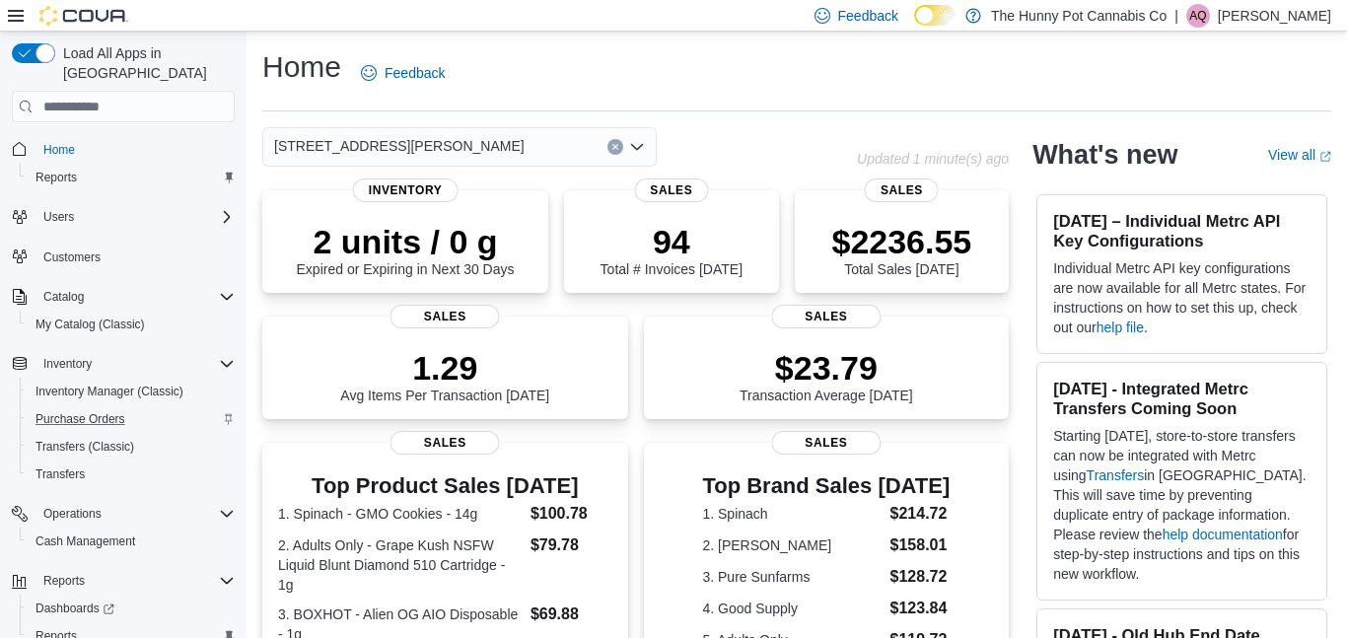
scroll to position [47, 0]
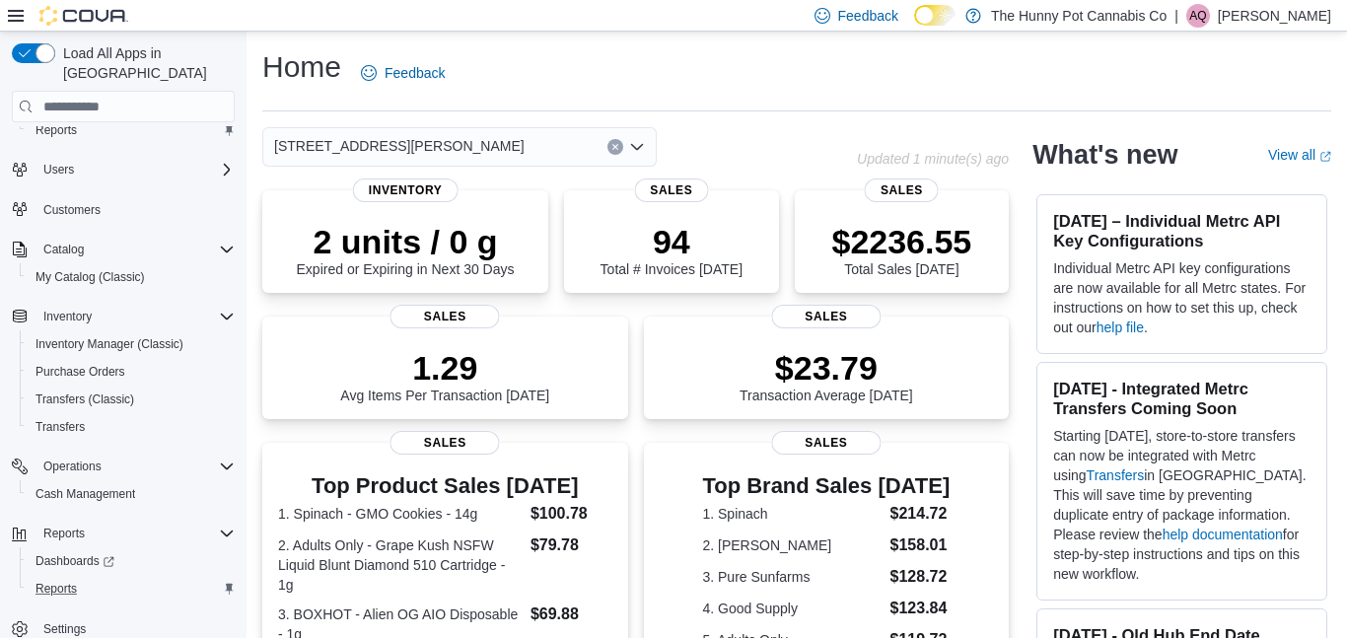
click at [104, 577] on div "Reports" at bounding box center [131, 589] width 207 height 24
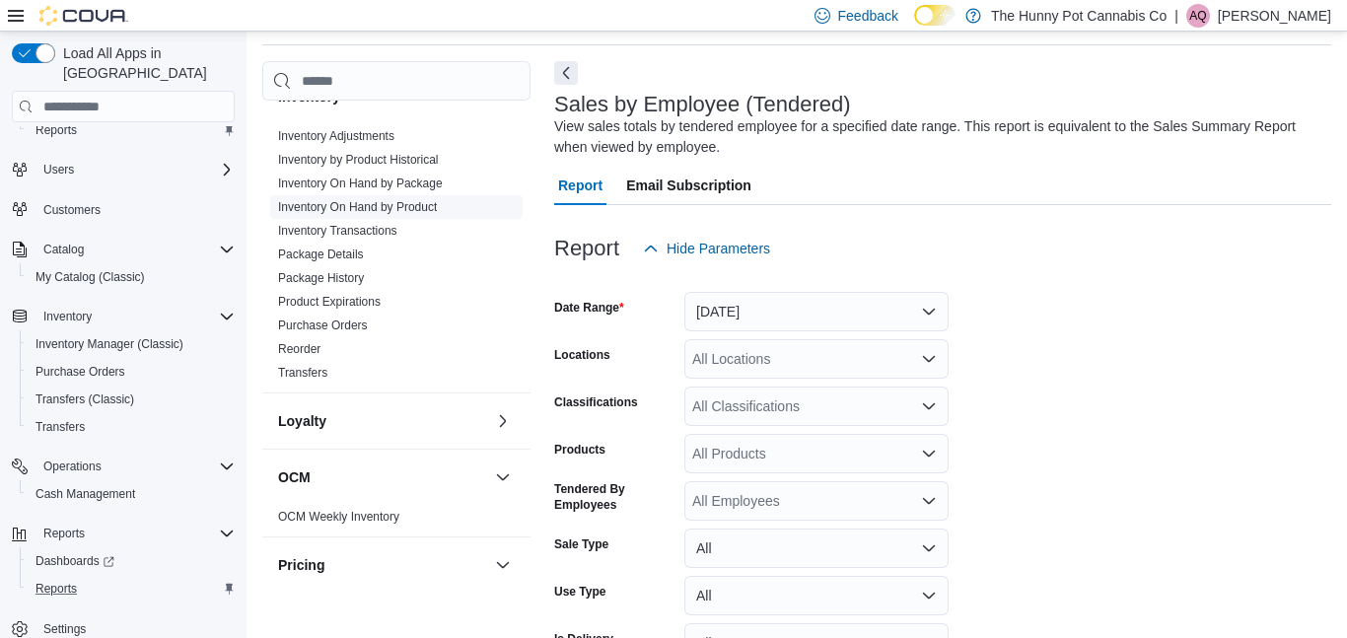
scroll to position [256, 0]
click at [429, 208] on link "Inventory On Hand by Product" at bounding box center [357, 205] width 159 height 14
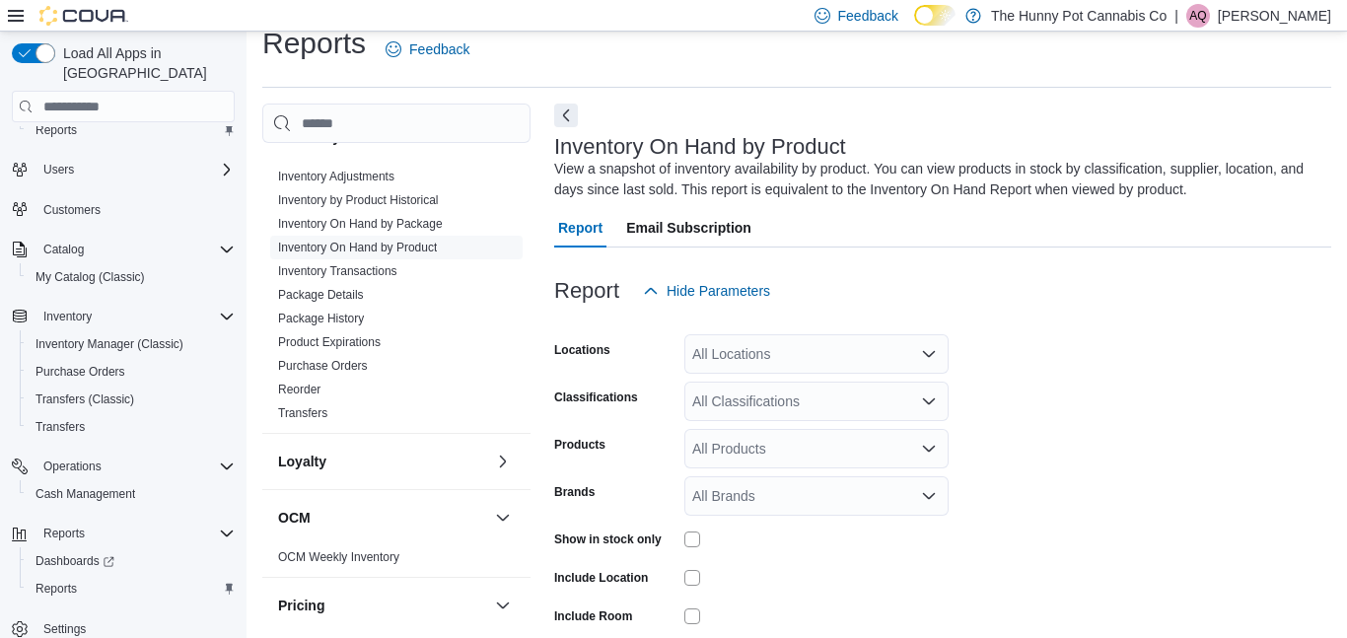
scroll to position [66, 0]
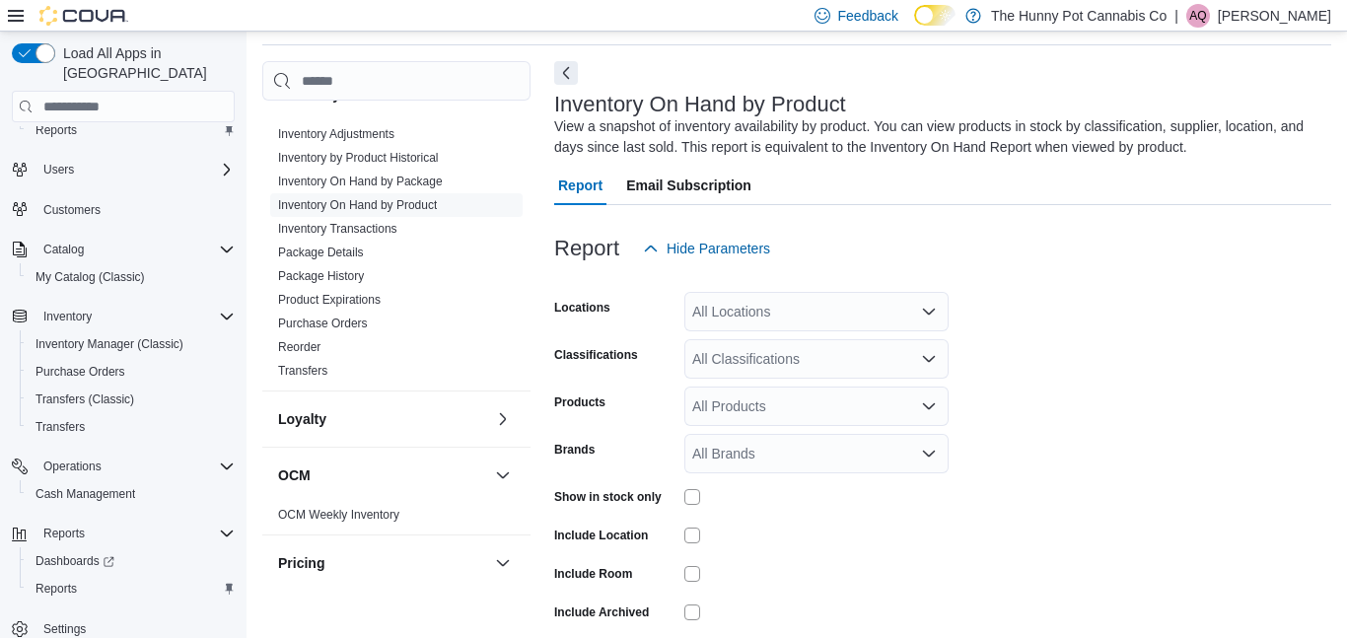
click at [872, 297] on div "All Locations" at bounding box center [816, 311] width 264 height 39
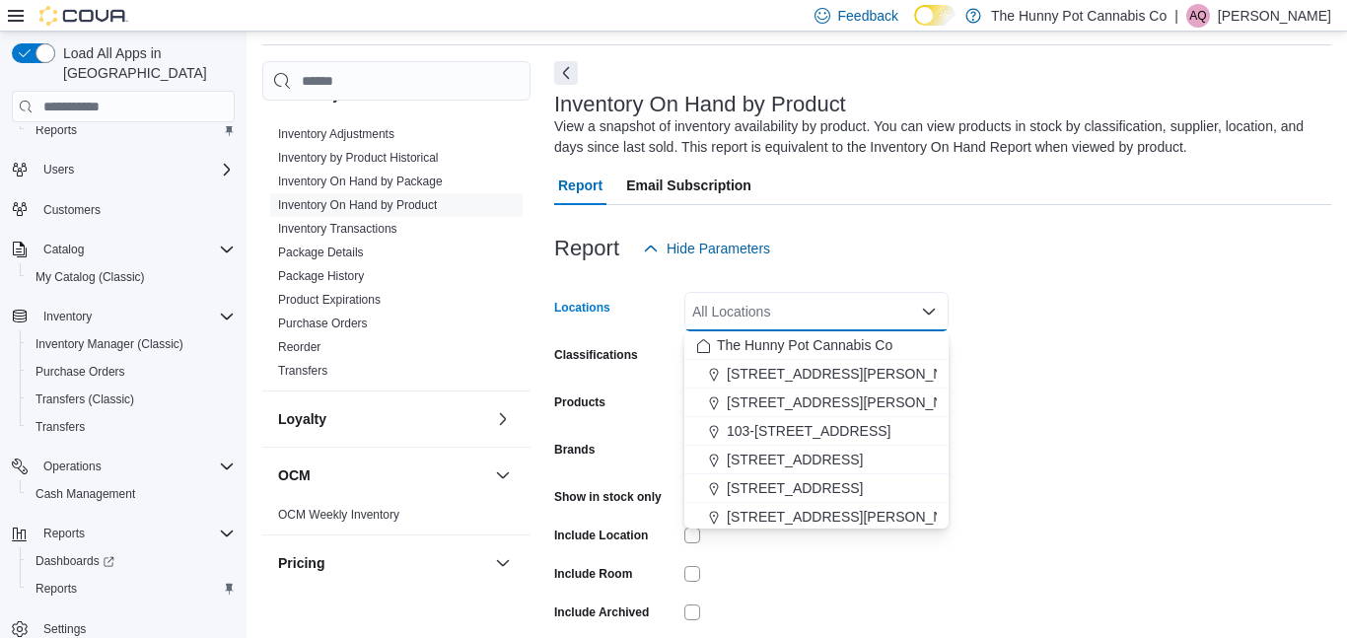
type input "*"
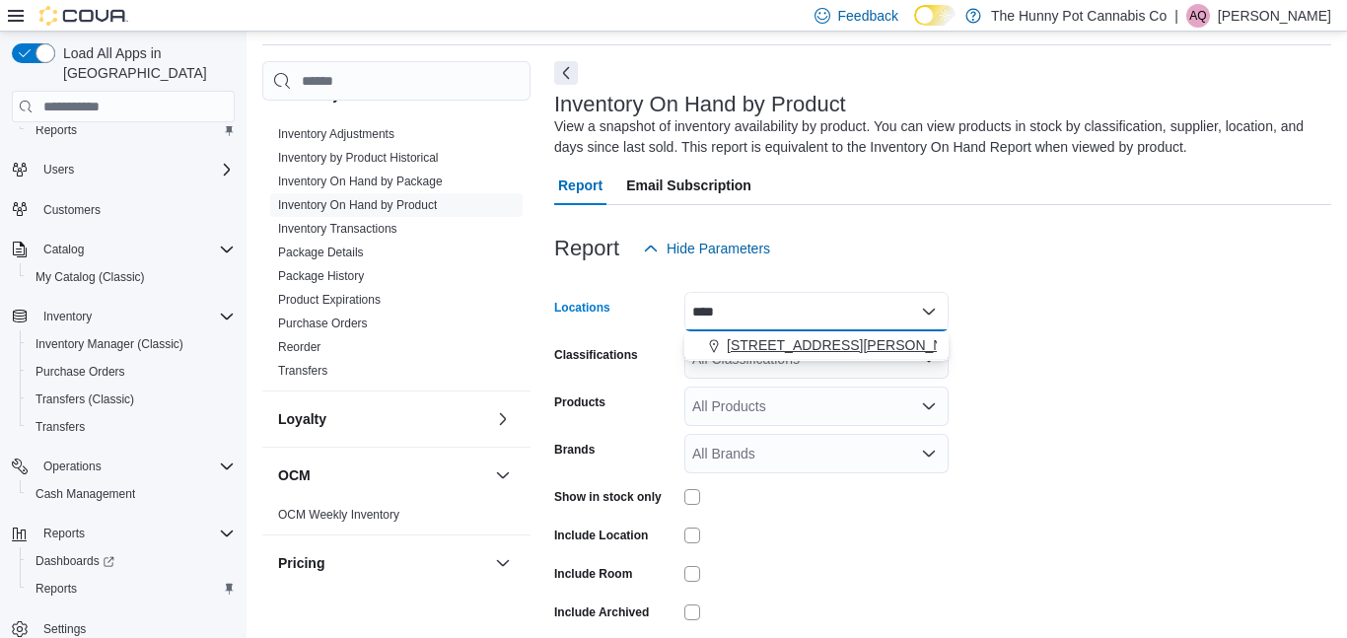
type input "****"
click at [878, 352] on div "[STREET_ADDRESS][PERSON_NAME]" at bounding box center [816, 345] width 241 height 20
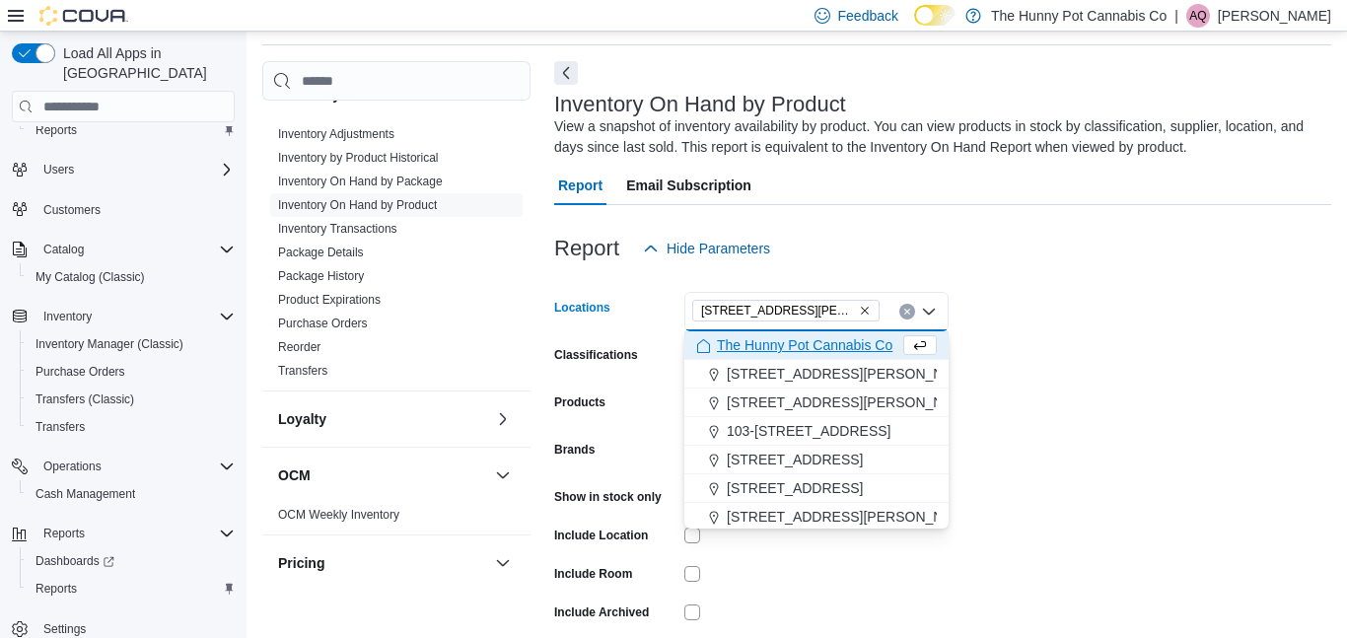
click at [1133, 311] on form "Locations [STREET_ADDRESS][PERSON_NAME] Selected. [STREET_ADDRESS][PERSON_NAME]…" at bounding box center [942, 475] width 777 height 414
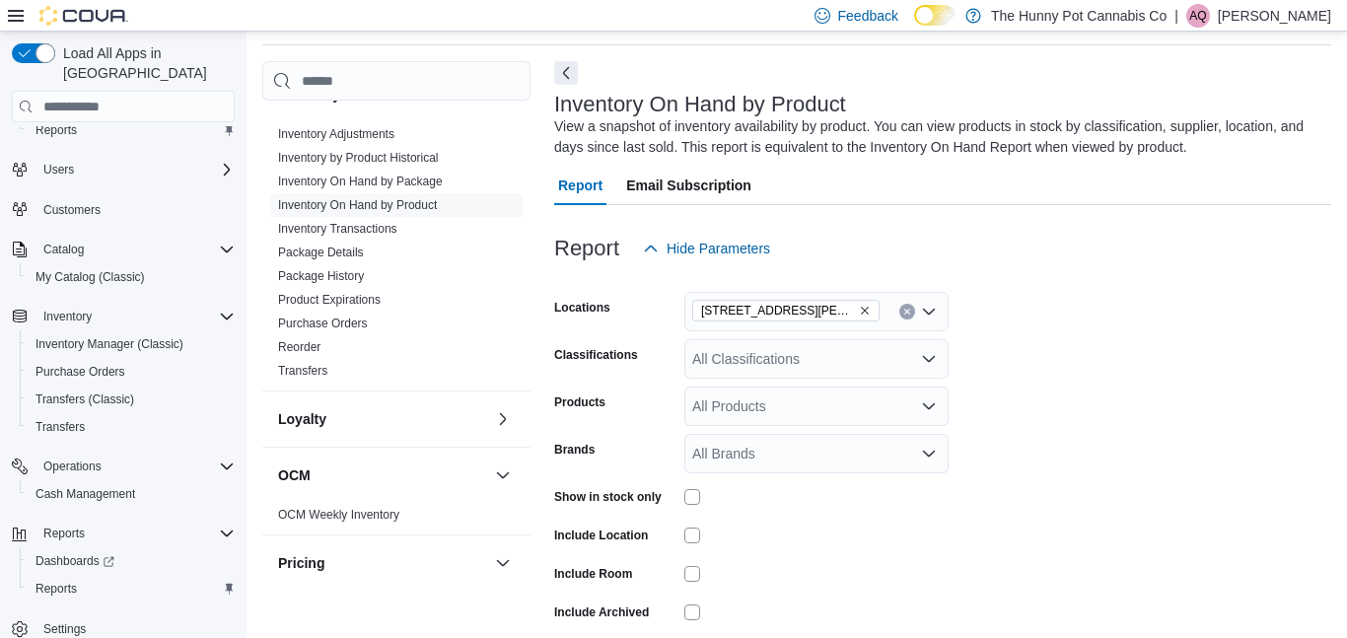
scroll to position [150, 0]
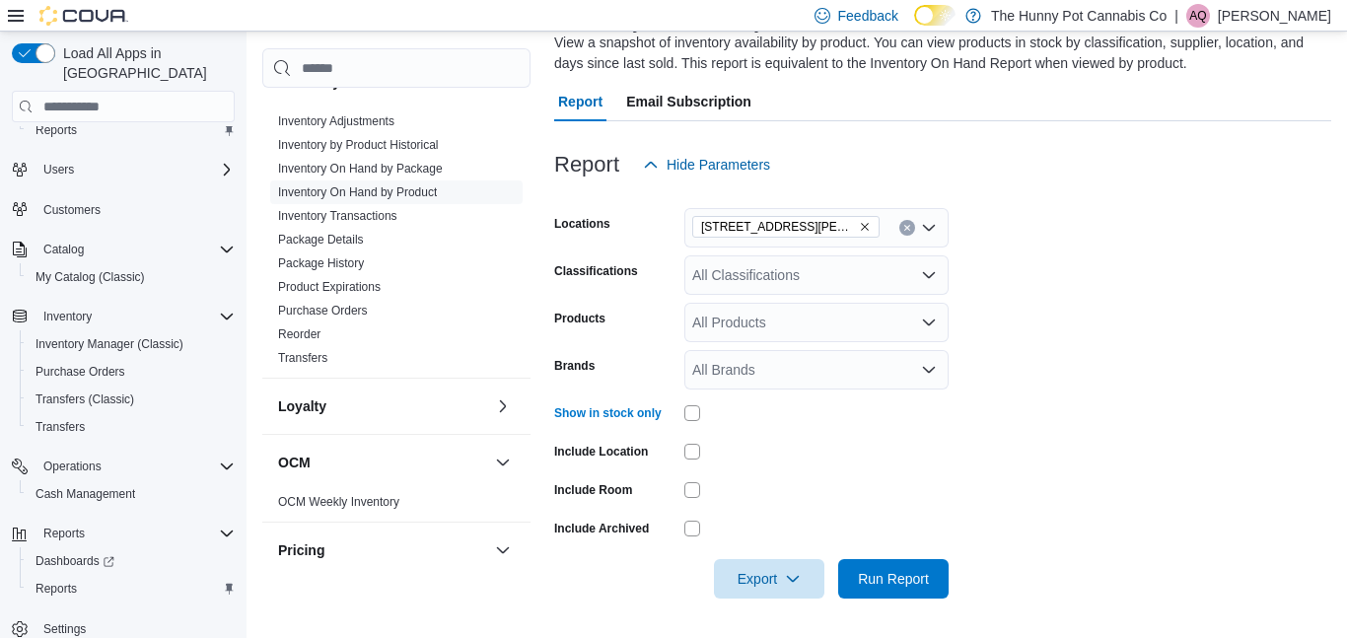
click at [842, 290] on div "All Classifications" at bounding box center [816, 274] width 264 height 39
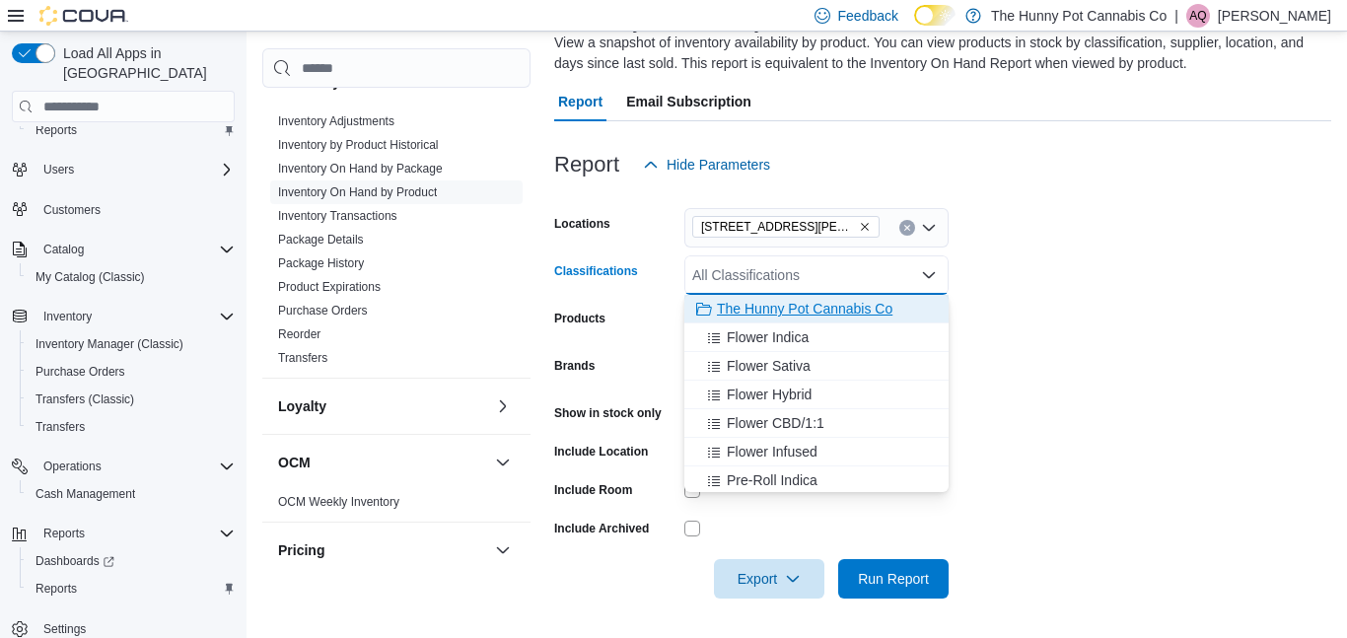
click at [842, 314] on span "The Hunny Pot Cannabis Co" at bounding box center [805, 309] width 176 height 20
click at [1045, 236] on form "Locations [STREET_ADDRESS][PERSON_NAME] The Hunny Pot Cannabis Co Combo box. Se…" at bounding box center [942, 391] width 777 height 414
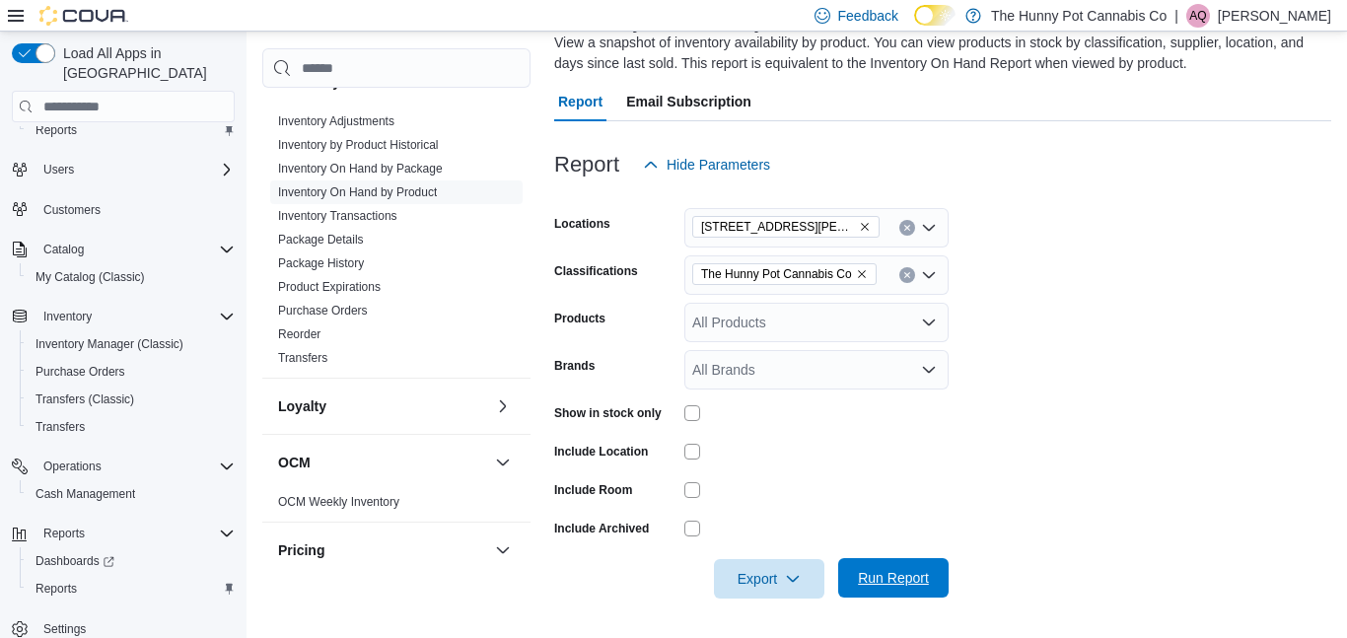
click at [914, 579] on span "Run Report" at bounding box center [893, 578] width 71 height 20
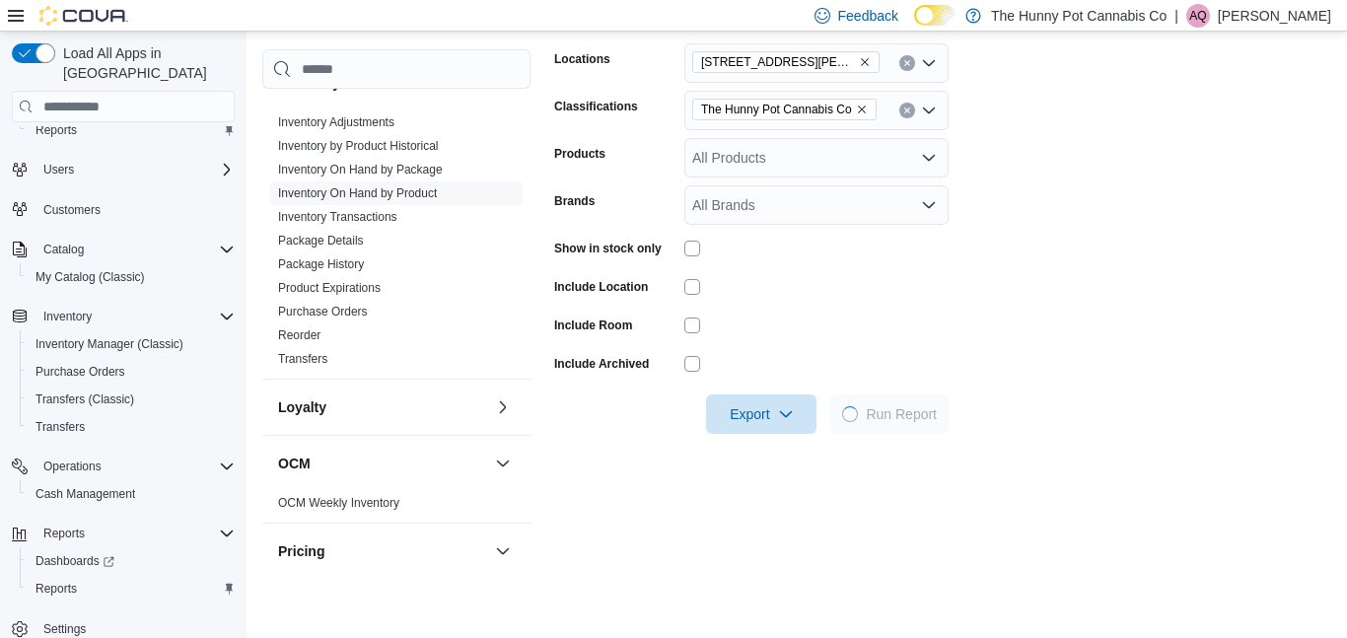
scroll to position [316, 0]
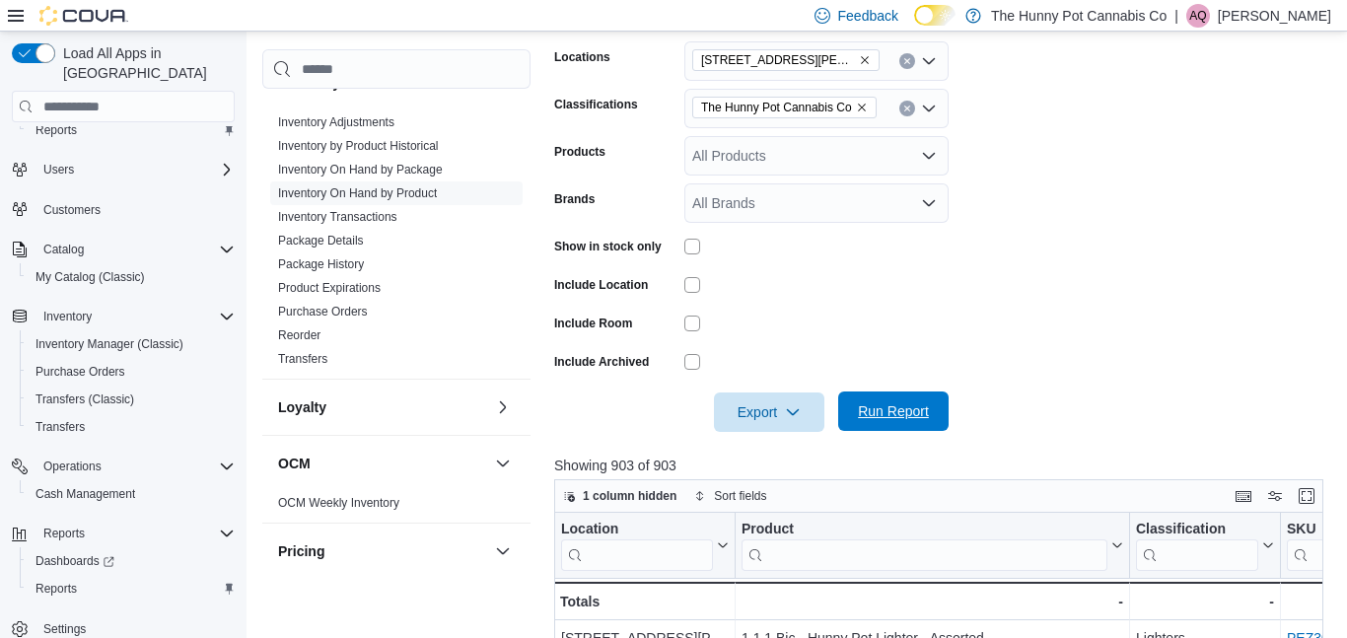
click at [918, 411] on span "Run Report" at bounding box center [893, 411] width 71 height 20
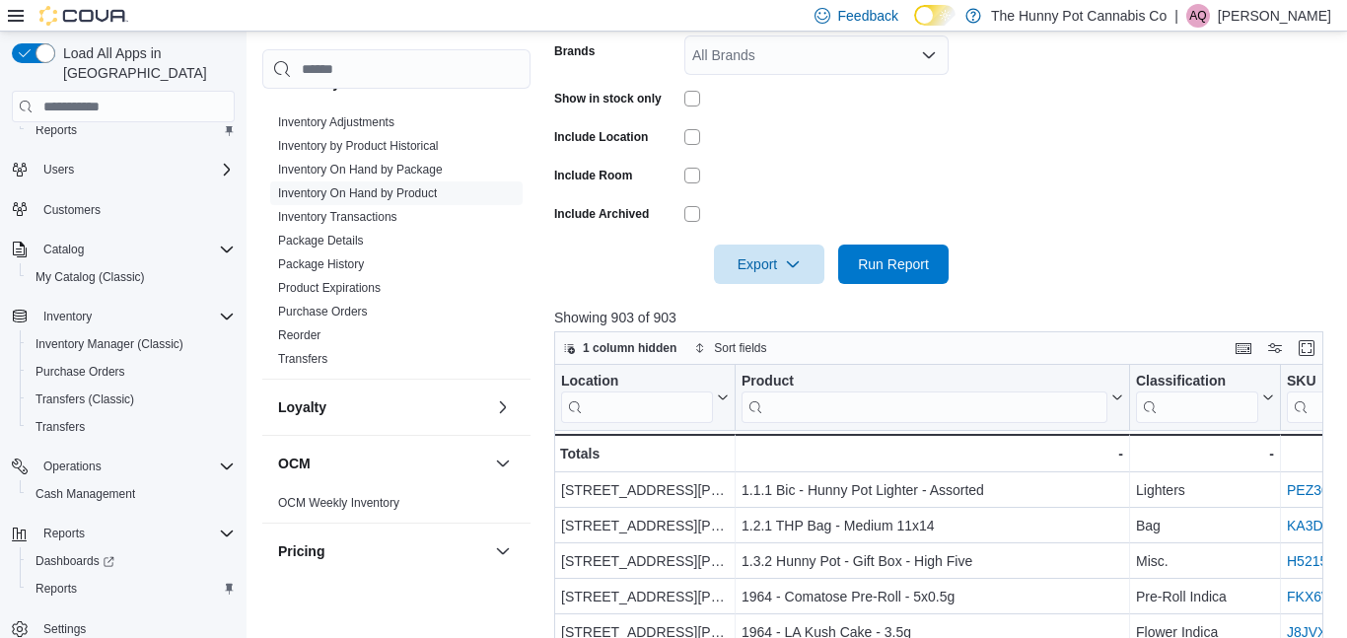
scroll to position [439, 0]
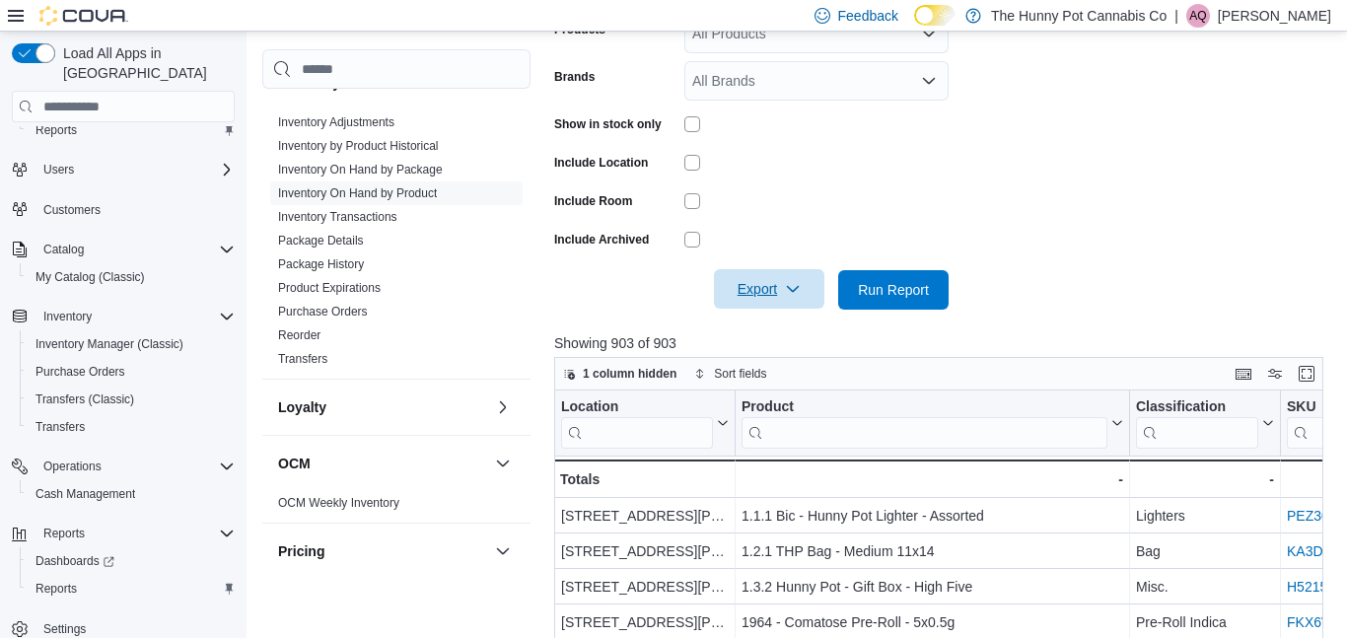
click at [777, 271] on span "Export" at bounding box center [769, 288] width 87 height 39
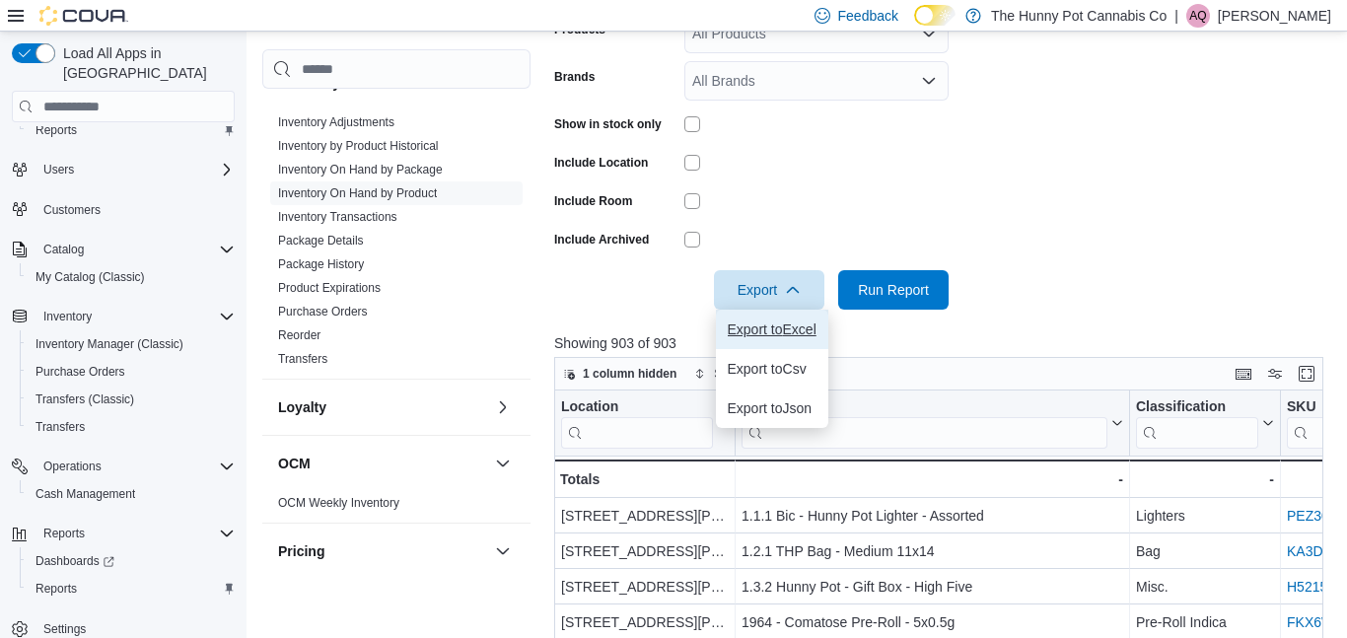
click at [783, 342] on button "Export to Excel" at bounding box center [772, 329] width 112 height 39
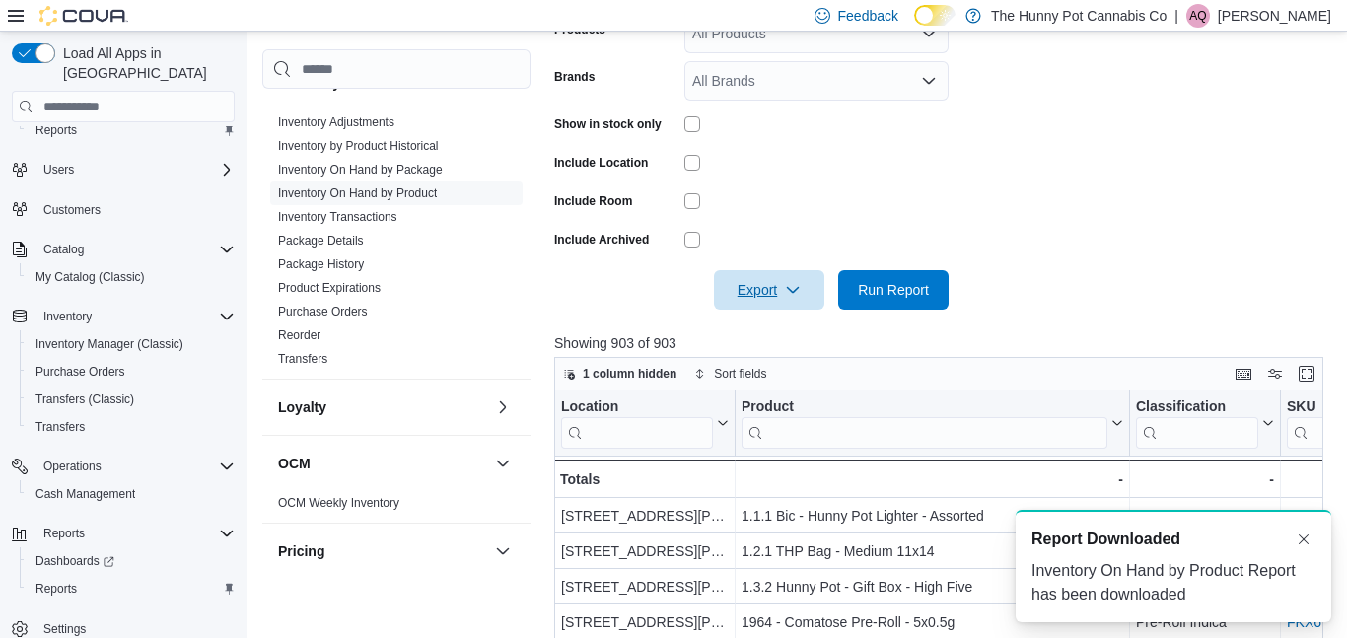
scroll to position [0, 0]
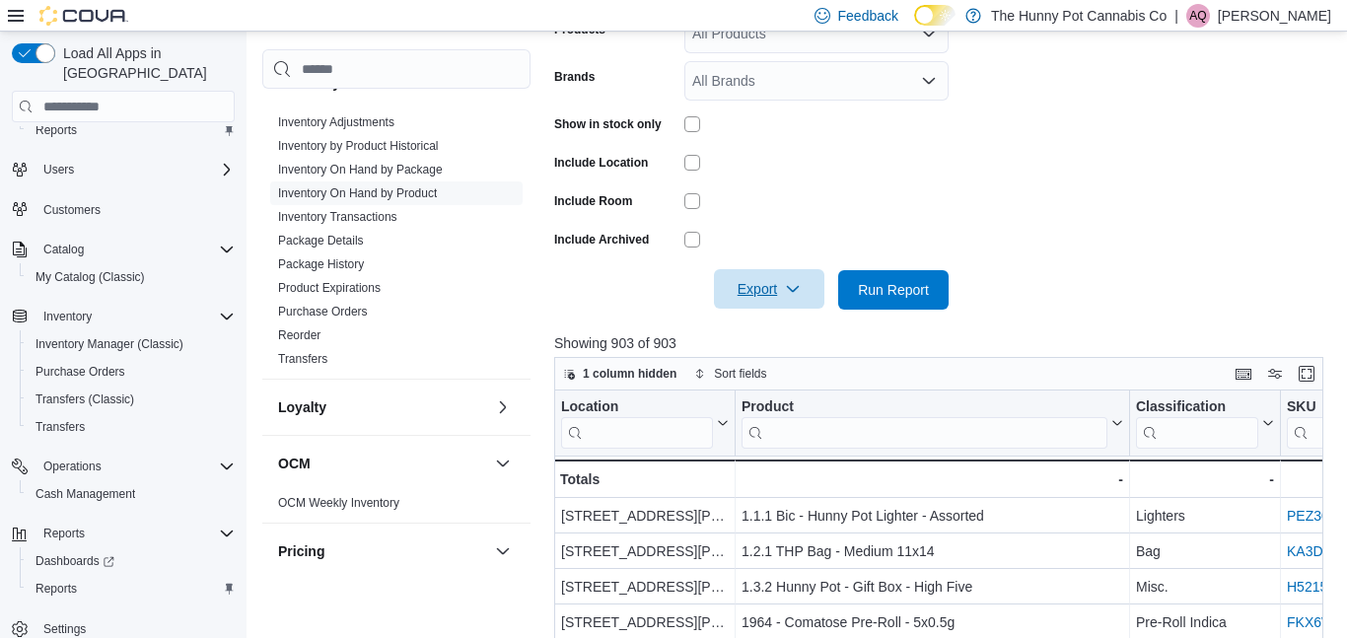
click at [758, 300] on span "Export" at bounding box center [769, 288] width 87 height 39
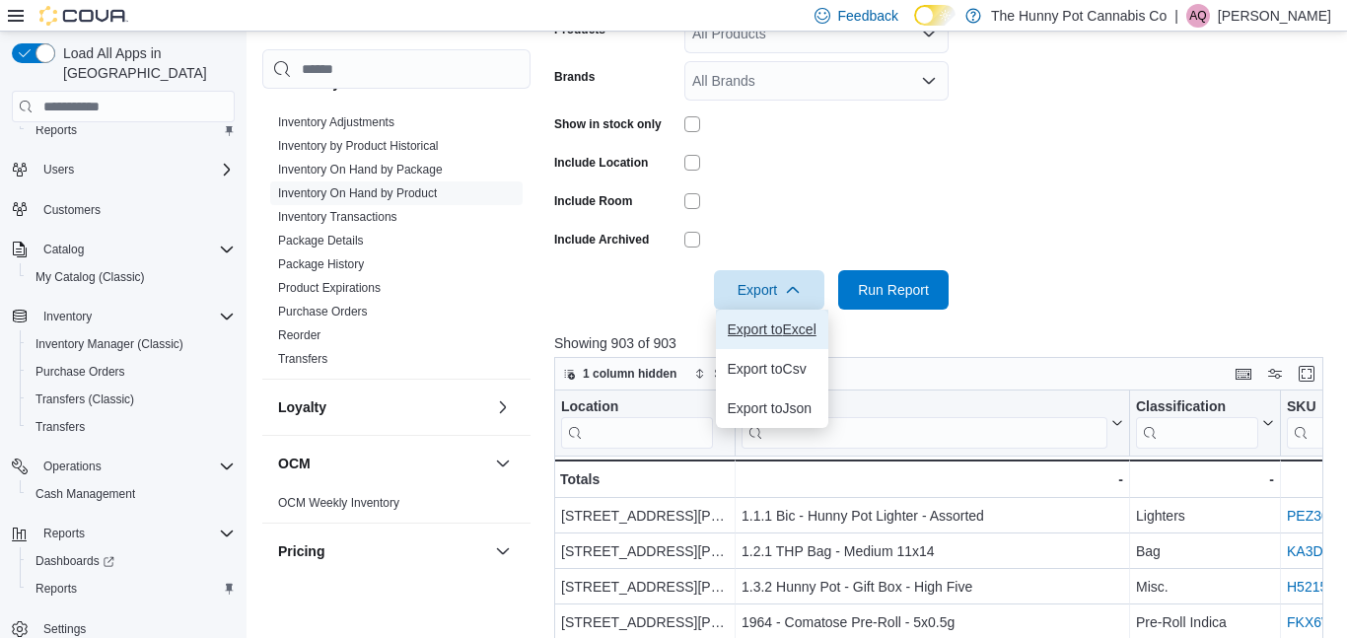
click at [758, 321] on span "Export to Excel" at bounding box center [772, 329] width 89 height 16
